Goal: Task Accomplishment & Management: Use online tool/utility

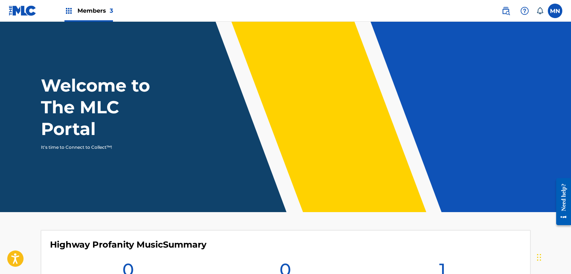
click at [88, 12] on span "Members 3" at bounding box center [94, 11] width 35 height 8
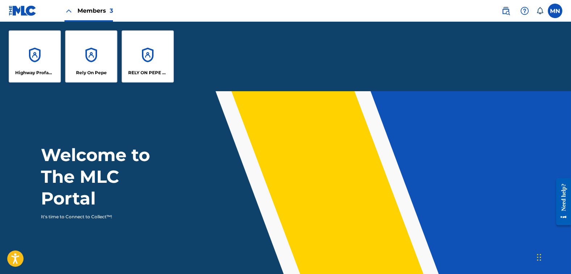
click at [147, 60] on div "RELY ON PEPE MUSIC" at bounding box center [148, 56] width 52 height 52
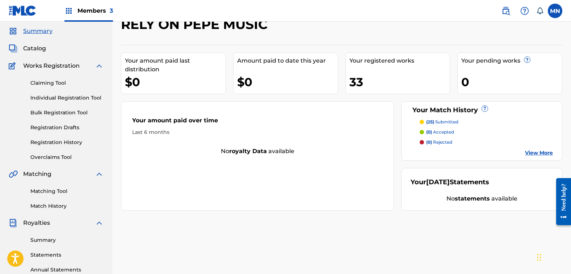
scroll to position [36, 0]
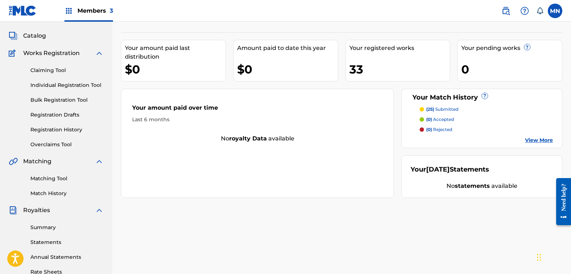
click at [58, 176] on link "Matching Tool" at bounding box center [66, 179] width 73 height 8
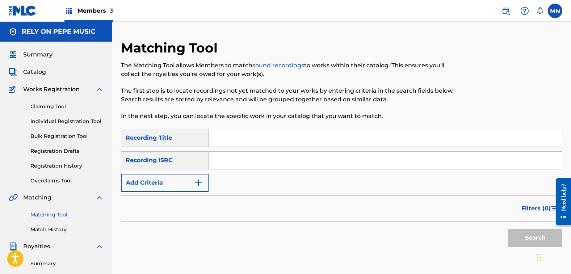
click at [165, 189] on button "Add Criteria" at bounding box center [165, 183] width 88 height 18
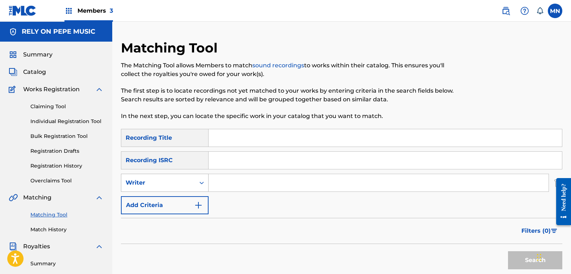
click at [164, 187] on div "Writer" at bounding box center [158, 183] width 65 height 9
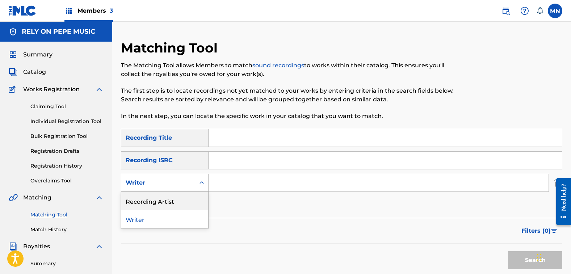
click at [164, 198] on div "Recording Artist" at bounding box center [164, 201] width 87 height 18
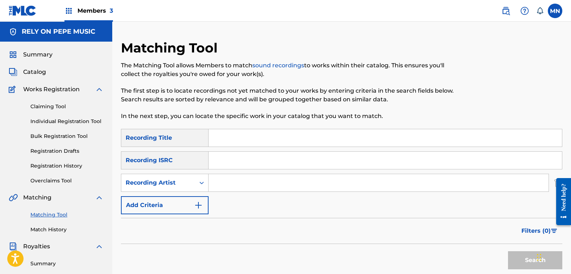
click at [250, 185] on input "Search Form" at bounding box center [379, 182] width 340 height 17
type input "epperley"
click at [508, 251] on button "Search" at bounding box center [535, 260] width 54 height 18
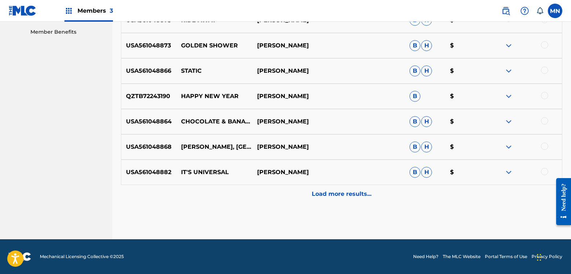
click at [345, 185] on div "Load more results..." at bounding box center [341, 194] width 441 height 18
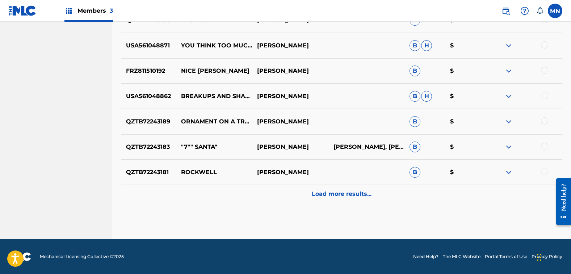
click at [356, 193] on p "Load more results..." at bounding box center [342, 194] width 60 height 9
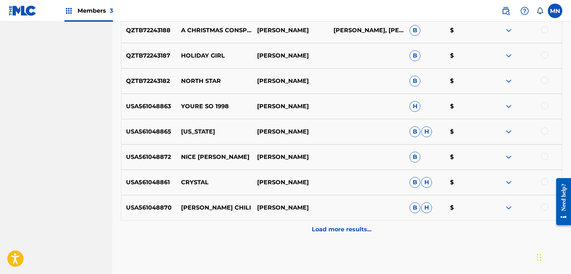
scroll to position [877, 0]
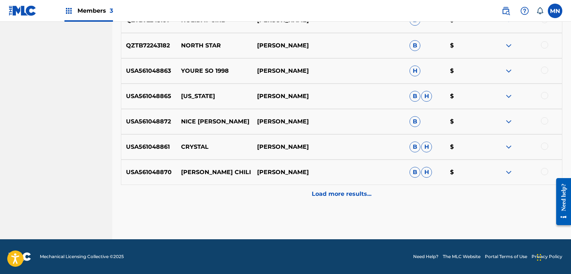
click at [343, 197] on p "Load more results..." at bounding box center [342, 194] width 60 height 9
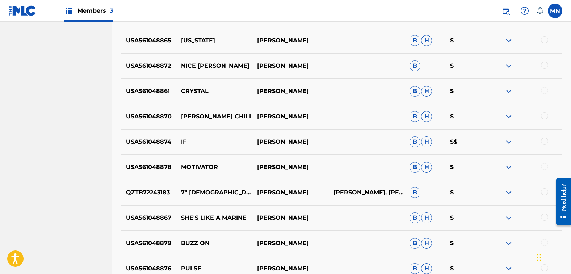
scroll to position [949, 0]
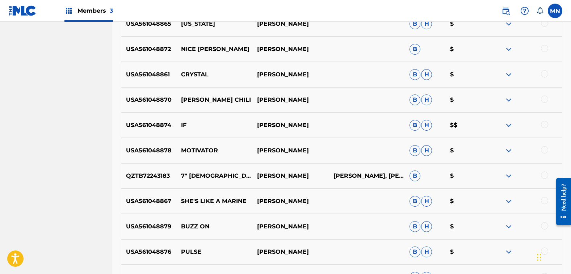
click at [508, 126] on img at bounding box center [508, 125] width 9 height 9
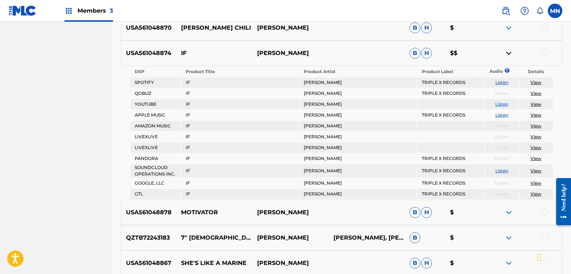
scroll to position [1022, 0]
click at [537, 81] on link "View" at bounding box center [536, 81] width 11 height 5
click at [538, 104] on link "View" at bounding box center [536, 103] width 11 height 5
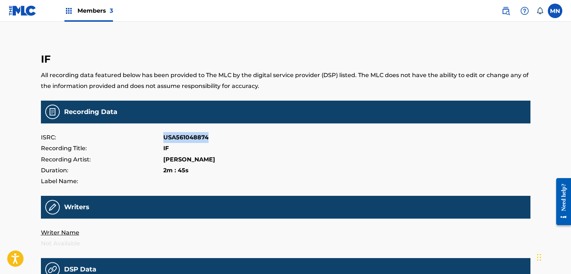
drag, startPoint x: 163, startPoint y: 136, endPoint x: 218, endPoint y: 135, distance: 55.4
click at [218, 135] on div "ISRC: USA561048874" at bounding box center [286, 137] width 490 height 11
copy div "USA561048874"
